Goal: Task Accomplishment & Management: Manage account settings

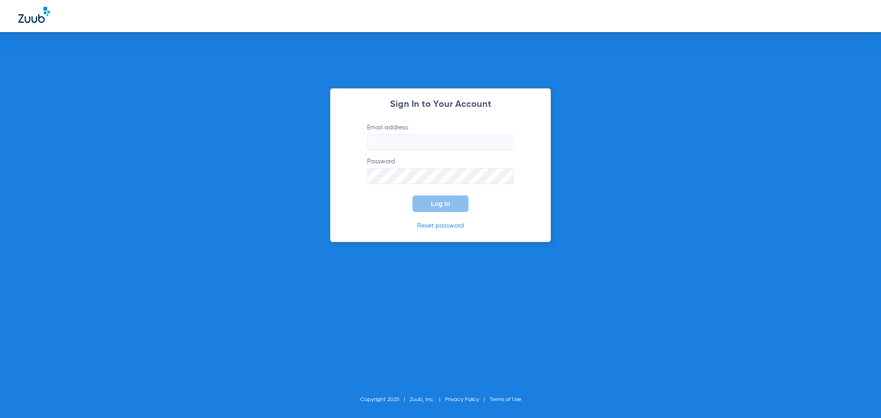
click at [411, 123] on div "Sign In to Your Account Email address Password Log In Reset password" at bounding box center [440, 165] width 221 height 154
click at [408, 146] on input "Email address" at bounding box center [440, 142] width 147 height 16
click at [403, 146] on input "[PERSON_NAME]@ [DOMAIN_NAME]" at bounding box center [440, 142] width 147 height 16
type input "[PERSON_NAME][EMAIL_ADDRESS][DOMAIN_NAME]"
click at [426, 204] on button "Log In" at bounding box center [441, 204] width 56 height 17
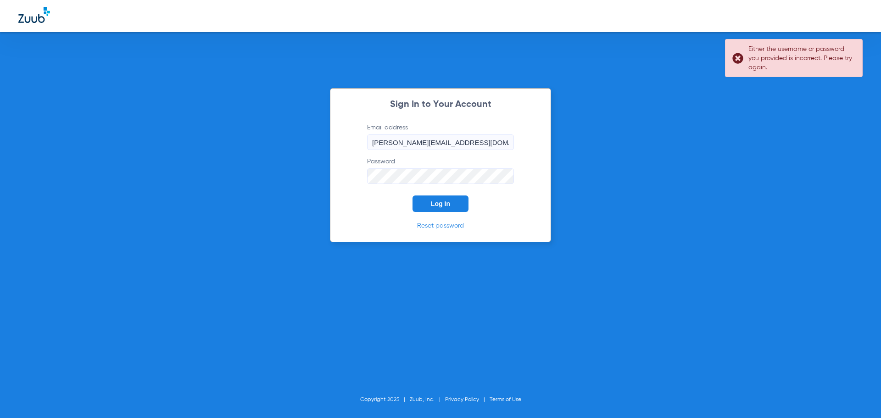
click at [129, 169] on div "Sign In to Your Account Email address [PERSON_NAME][EMAIL_ADDRESS][DOMAIN_NAME]…" at bounding box center [440, 209] width 881 height 418
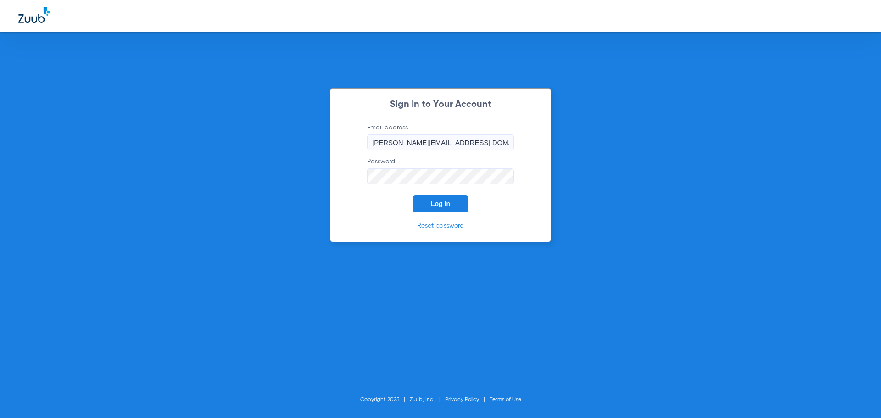
click at [436, 203] on span "Log In" at bounding box center [440, 203] width 19 height 7
